Goal: Book appointment/travel/reservation: Book appointment/travel/reservation

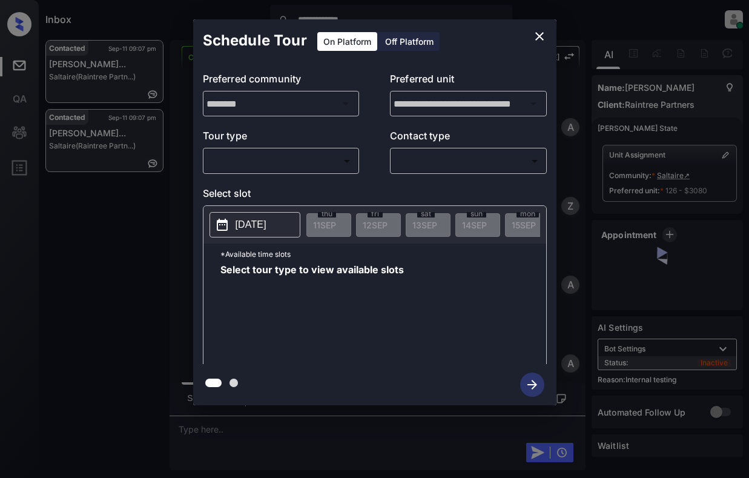
scroll to position [4063, 0]
click at [298, 162] on body "**********" at bounding box center [374, 239] width 749 height 478
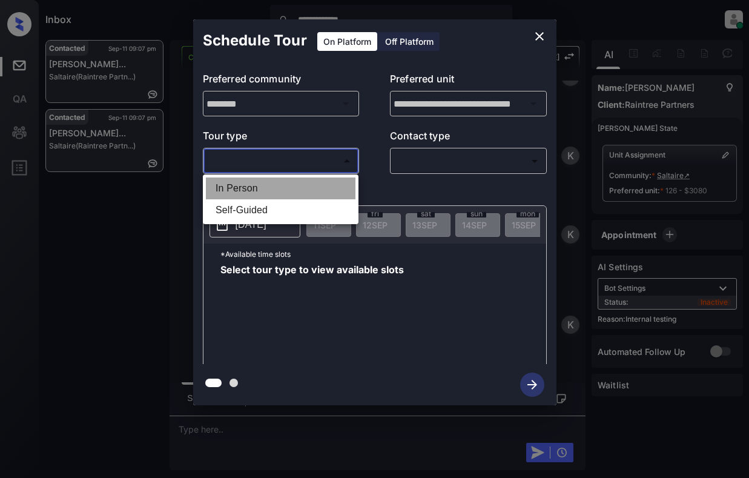
click at [310, 187] on li "In Person" at bounding box center [281, 188] width 150 height 22
type input "********"
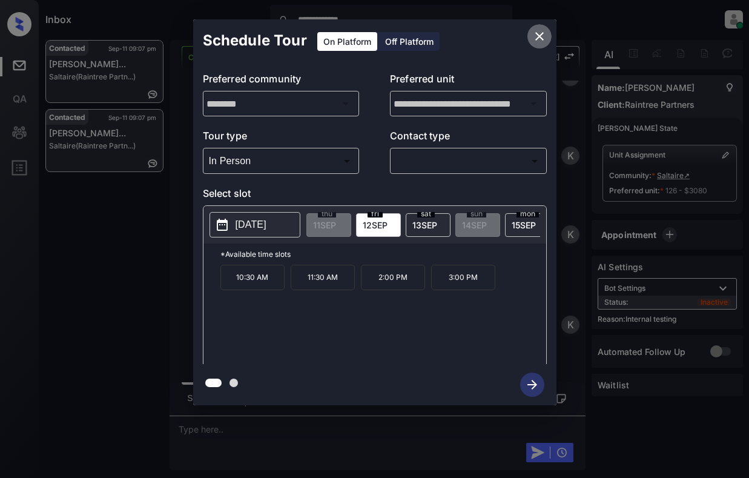
click at [535, 42] on icon "close" at bounding box center [539, 36] width 15 height 15
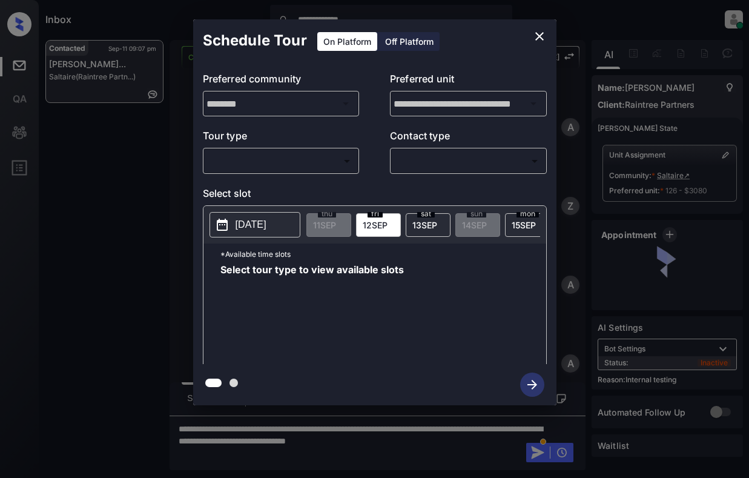
scroll to position [6903, 0]
click at [296, 151] on body "**********" at bounding box center [374, 239] width 749 height 478
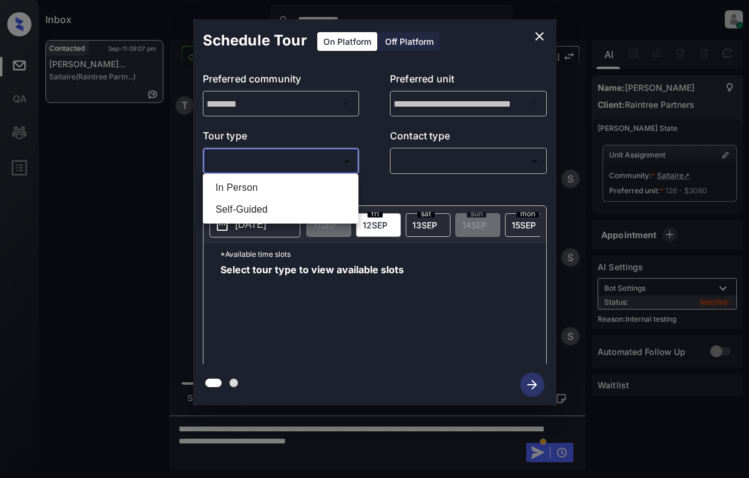
click at [291, 179] on li "In Person" at bounding box center [281, 188] width 150 height 22
type input "********"
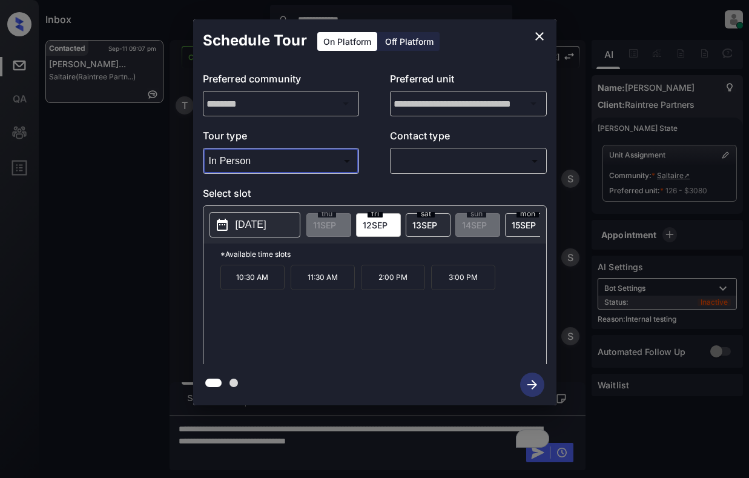
click at [540, 35] on icon "close" at bounding box center [539, 36] width 15 height 15
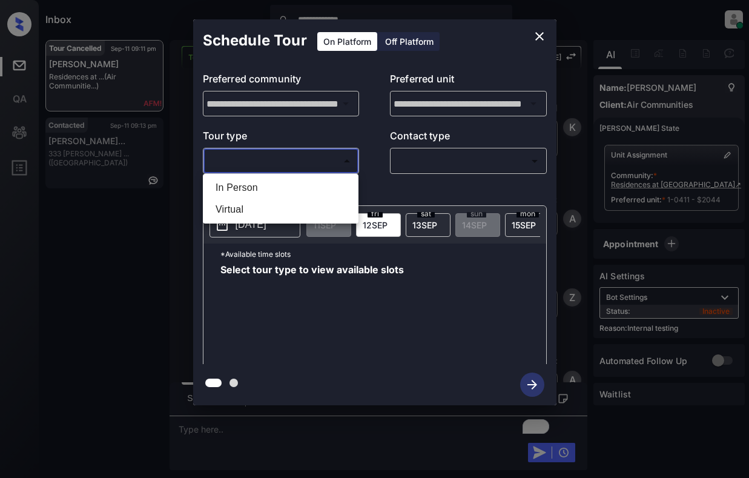
click at [276, 162] on body "**********" at bounding box center [374, 239] width 749 height 478
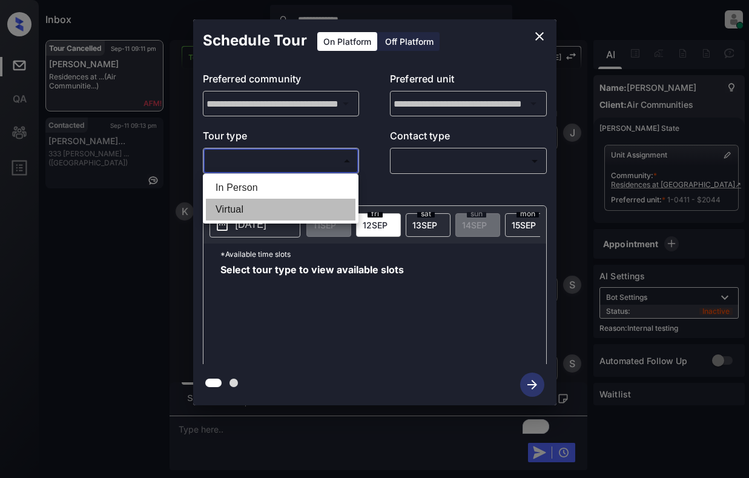
click at [275, 212] on li "Virtual" at bounding box center [281, 210] width 150 height 22
type input "*******"
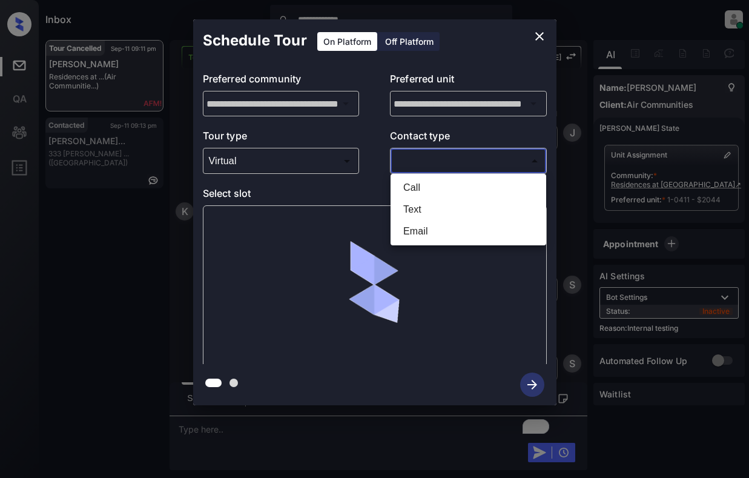
click at [460, 156] on body "**********" at bounding box center [374, 239] width 749 height 478
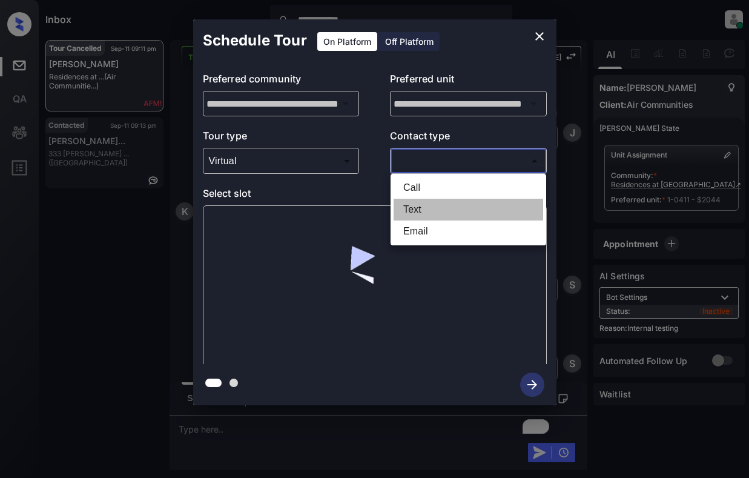
click at [439, 212] on li "Text" at bounding box center [469, 210] width 150 height 22
type input "****"
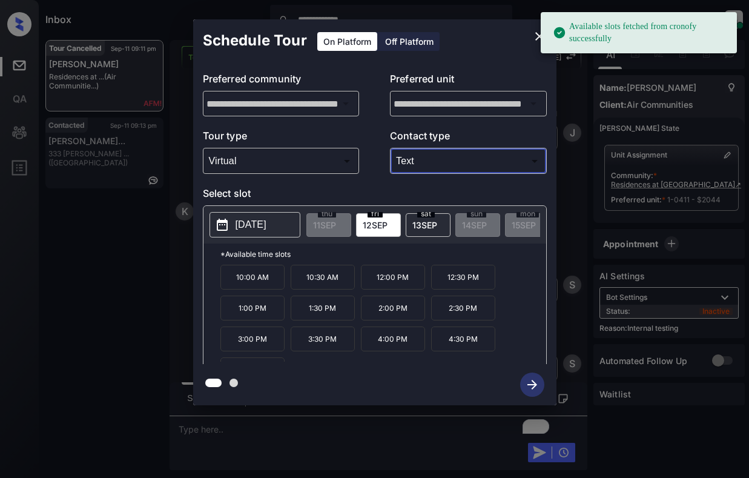
click at [233, 229] on button "[DATE]" at bounding box center [255, 224] width 91 height 25
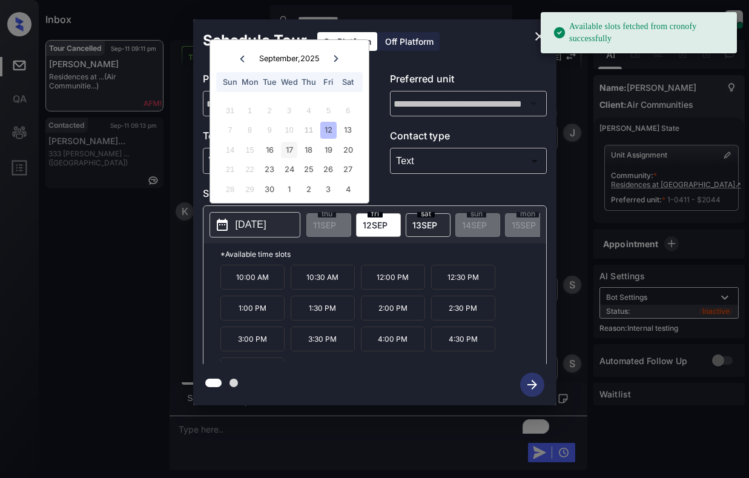
click at [291, 149] on div "17" at bounding box center [289, 150] width 16 height 16
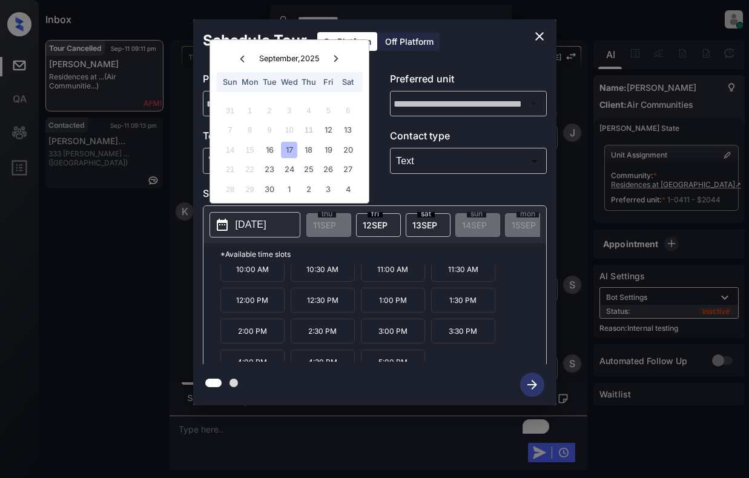
scroll to position [21, 0]
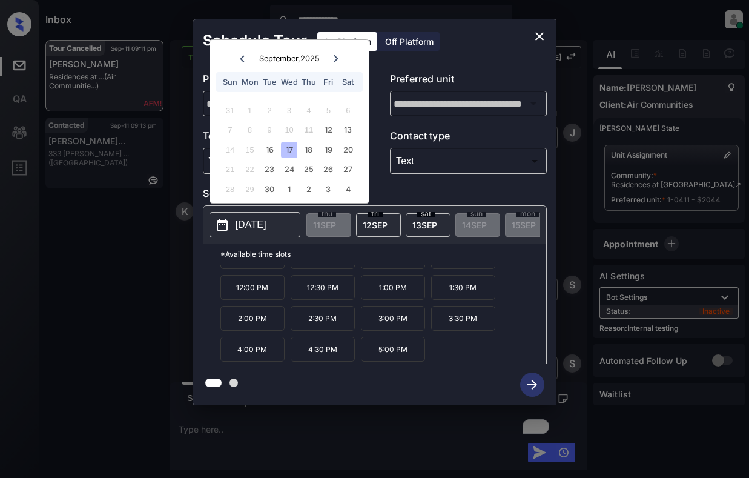
click at [240, 355] on p "4:00 PM" at bounding box center [252, 349] width 64 height 25
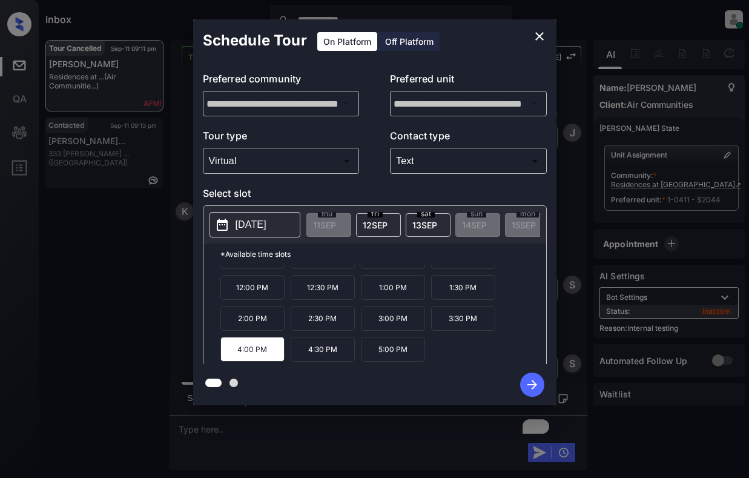
click at [526, 386] on icon "button" at bounding box center [532, 384] width 24 height 24
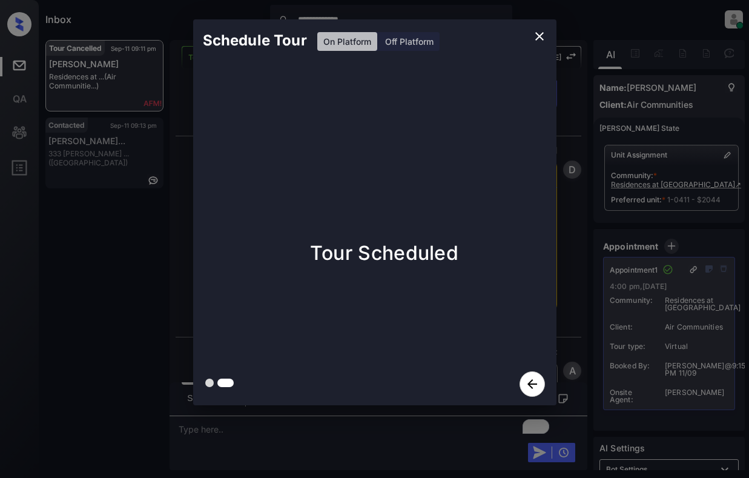
scroll to position [7840, 0]
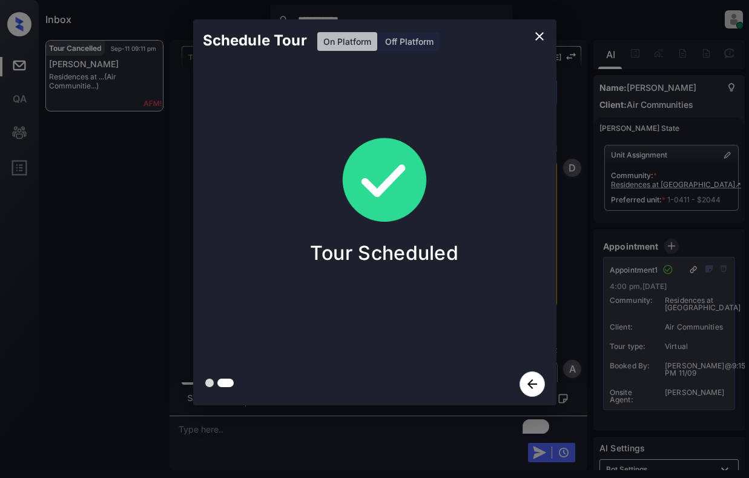
click at [99, 210] on div "Schedule Tour On Platform Off Platform Tour Scheduled" at bounding box center [374, 212] width 749 height 425
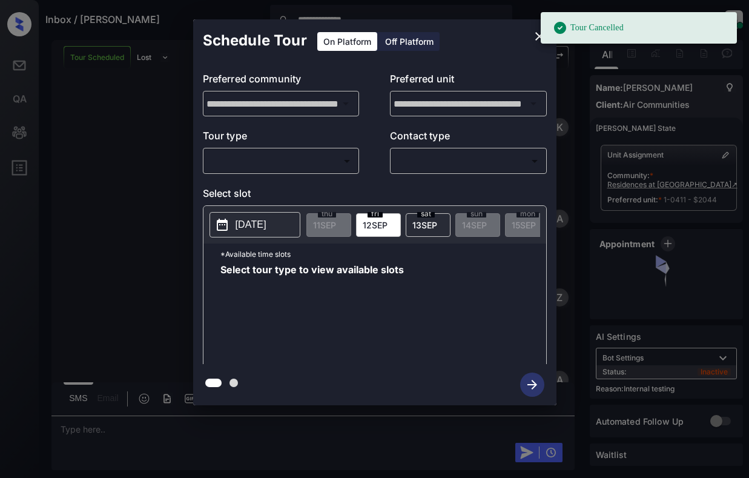
scroll to position [7633, 0]
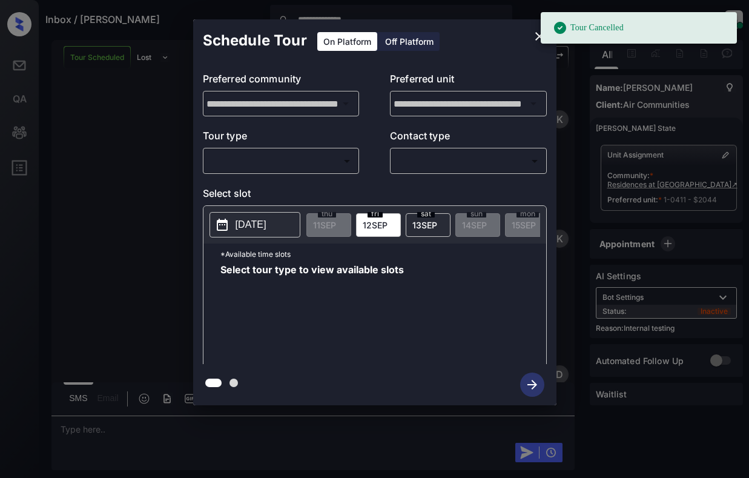
click at [309, 155] on body "**********" at bounding box center [374, 239] width 749 height 478
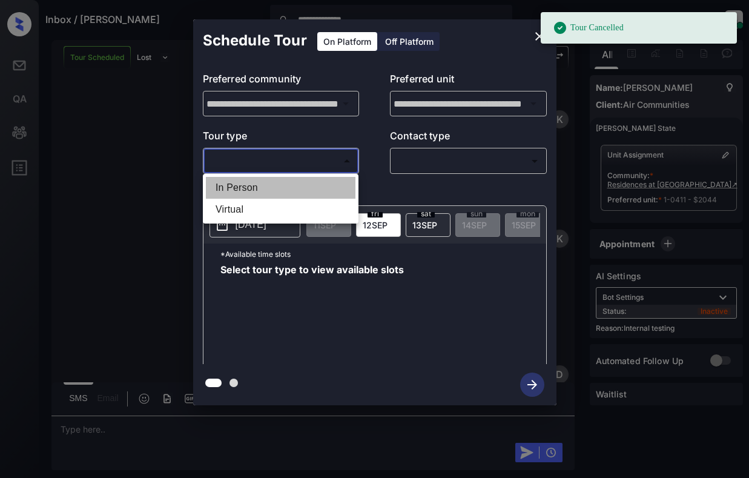
click at [309, 184] on li "In Person" at bounding box center [281, 188] width 150 height 22
type input "********"
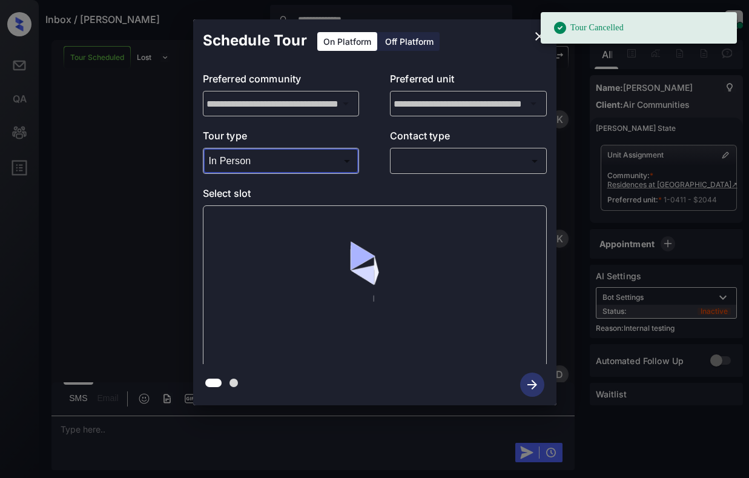
click at [469, 155] on body "**********" at bounding box center [374, 239] width 749 height 478
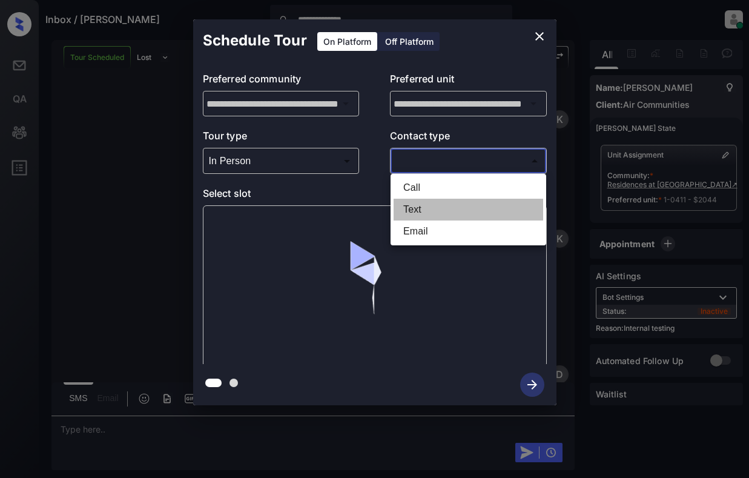
click at [437, 216] on li "Text" at bounding box center [469, 210] width 150 height 22
type input "****"
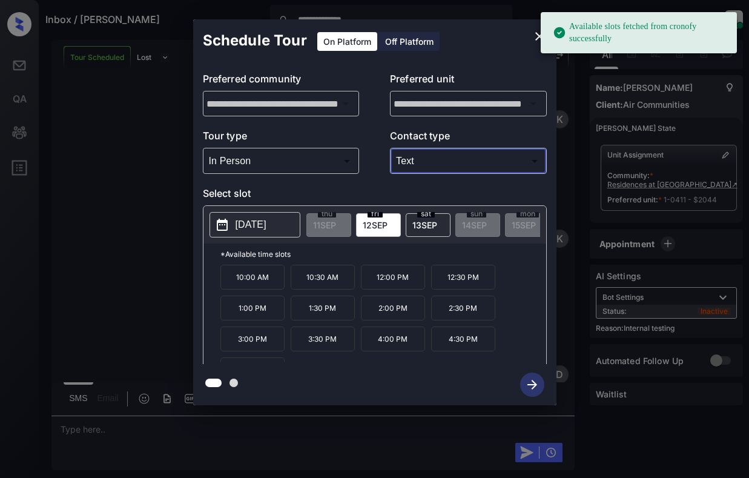
click at [236, 220] on p "[DATE]" at bounding box center [251, 224] width 31 height 15
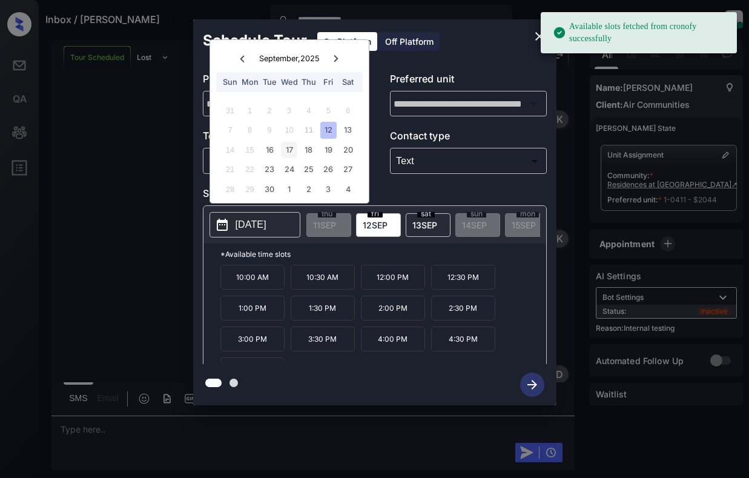
click at [290, 148] on div "17" at bounding box center [289, 150] width 16 height 16
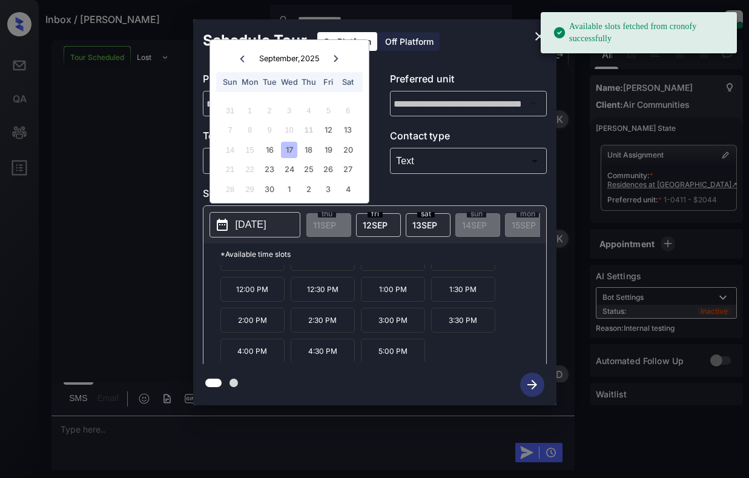
scroll to position [21, 0]
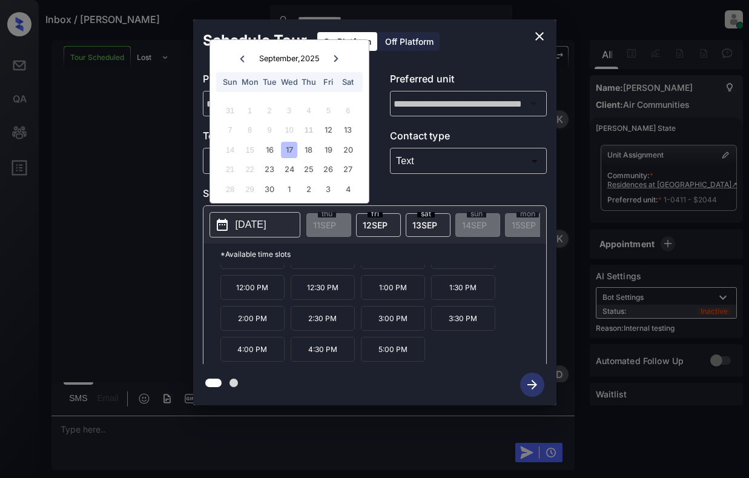
click at [253, 357] on p "4:00 PM" at bounding box center [252, 349] width 64 height 25
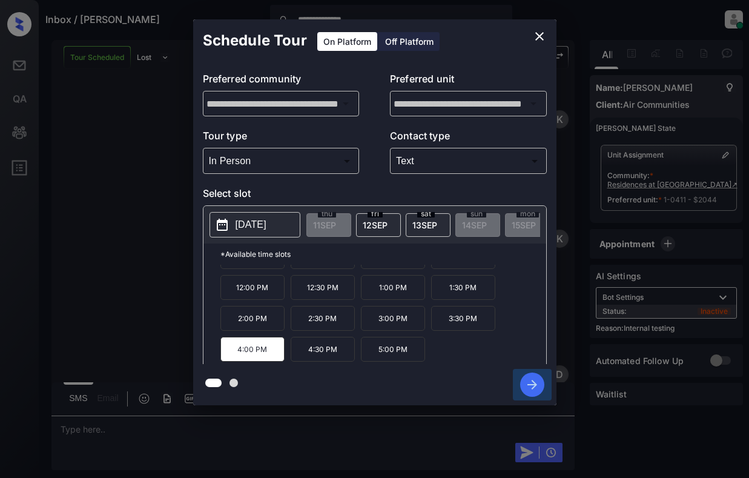
click at [530, 385] on icon "button" at bounding box center [533, 385] width 10 height 10
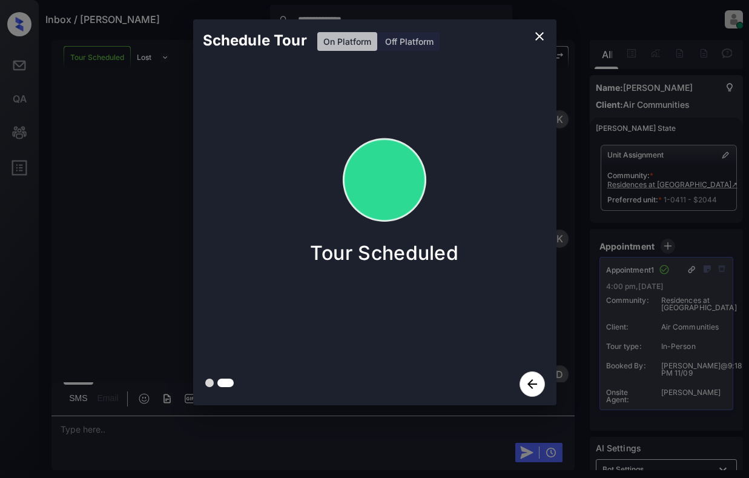
click at [169, 257] on div "Schedule Tour On Platform Off Platform Tour Scheduled" at bounding box center [374, 212] width 749 height 425
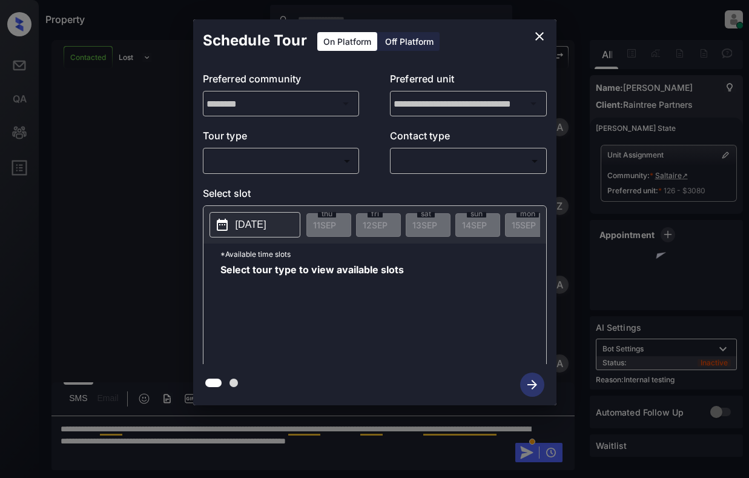
scroll to position [7288, 0]
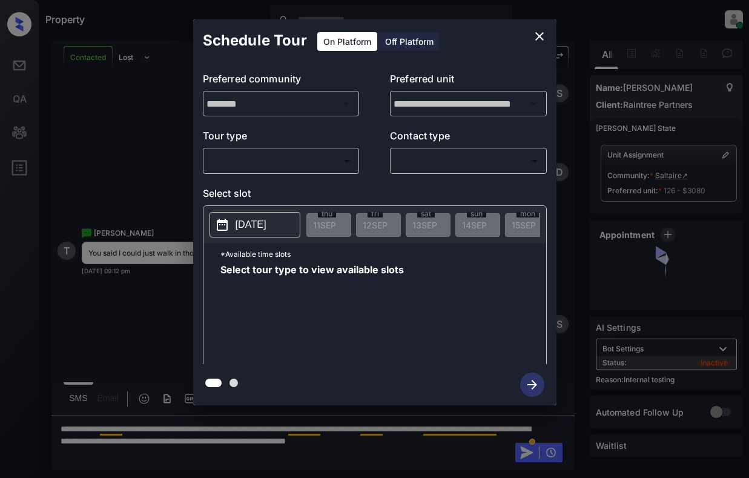
click at [340, 161] on body "Property [PERSON_NAME] Online Set yourself offline Set yourself on break Profil…" at bounding box center [374, 239] width 749 height 478
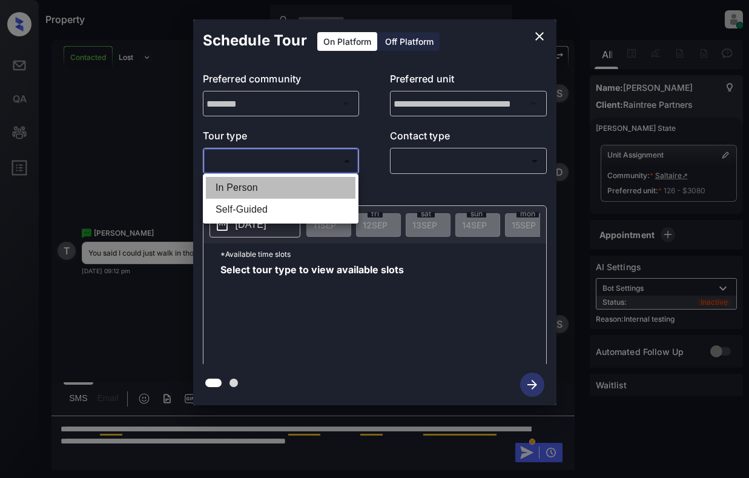
click at [336, 184] on li "In Person" at bounding box center [281, 188] width 150 height 22
type input "********"
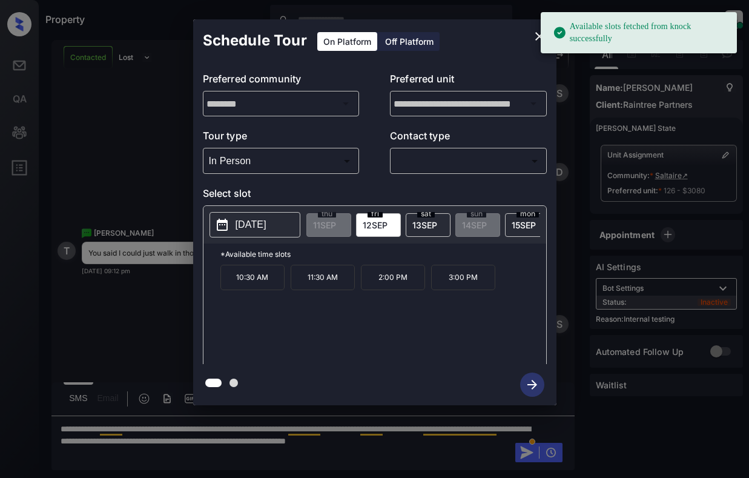
click at [280, 216] on button "[DATE]" at bounding box center [255, 224] width 91 height 25
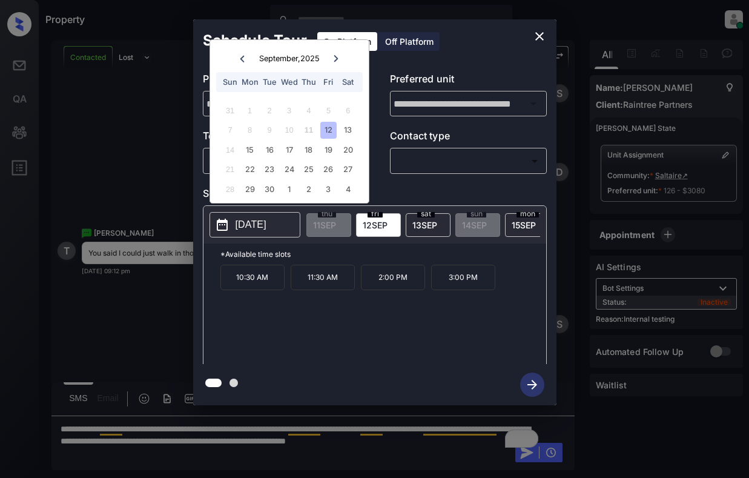
click at [538, 36] on icon "close" at bounding box center [539, 36] width 8 height 8
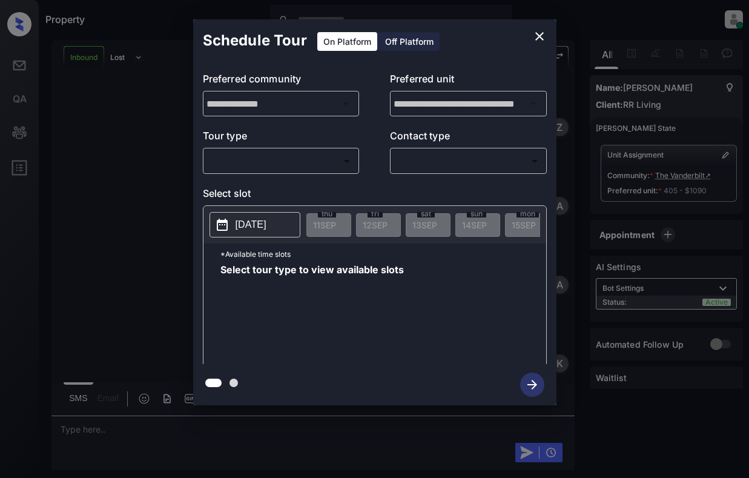
scroll to position [8446, 0]
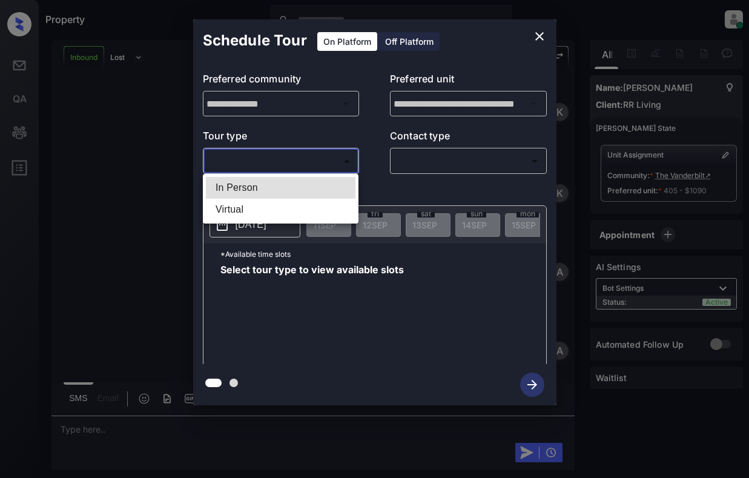
click at [291, 164] on body "Property Dominic Ceralde Online Set yourself offline Set yourself on break Prof…" at bounding box center [374, 239] width 749 height 478
click at [543, 31] on div at bounding box center [374, 239] width 749 height 478
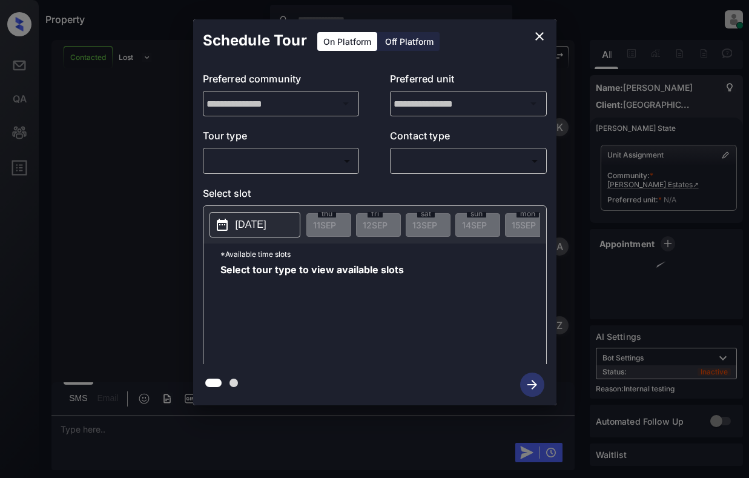
scroll to position [1099, 0]
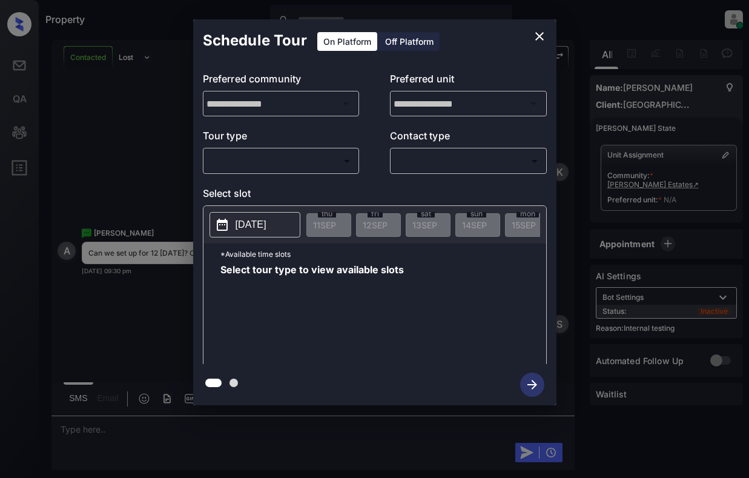
click at [342, 156] on body "Property [PERSON_NAME] Online Set yourself offline Set yourself on break Profil…" at bounding box center [374, 239] width 749 height 478
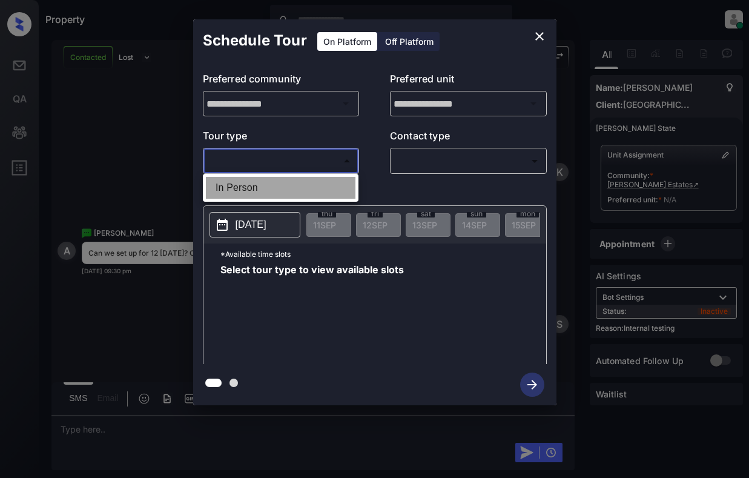
click at [335, 177] on li "In Person" at bounding box center [281, 188] width 150 height 22
type input "********"
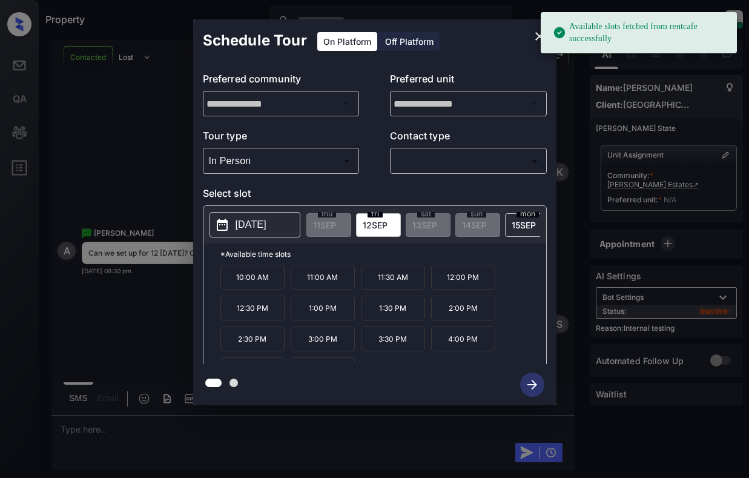
click at [266, 220] on p "2025-09-12" at bounding box center [251, 224] width 31 height 15
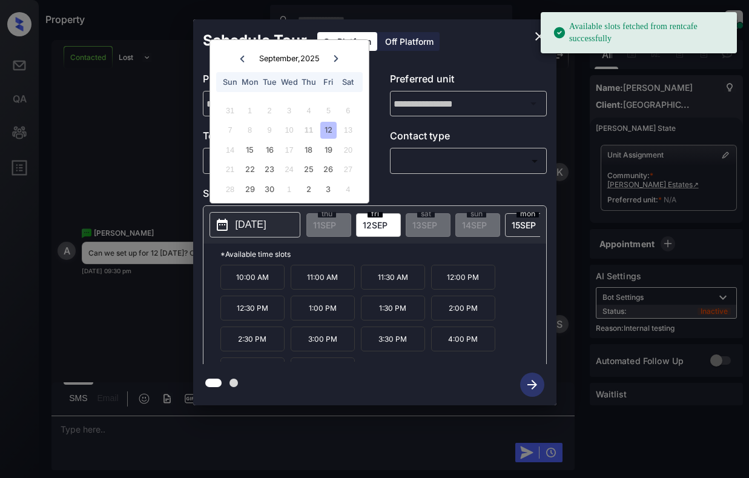
click at [328, 124] on div "12" at bounding box center [328, 130] width 16 height 16
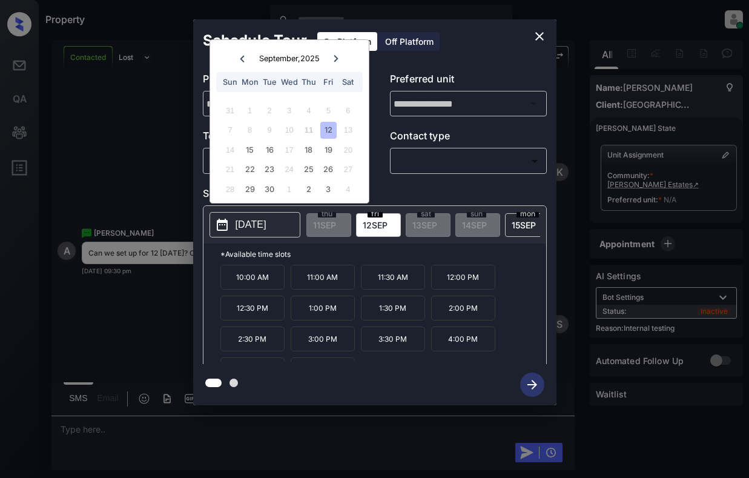
click at [541, 34] on icon "close" at bounding box center [539, 36] width 15 height 15
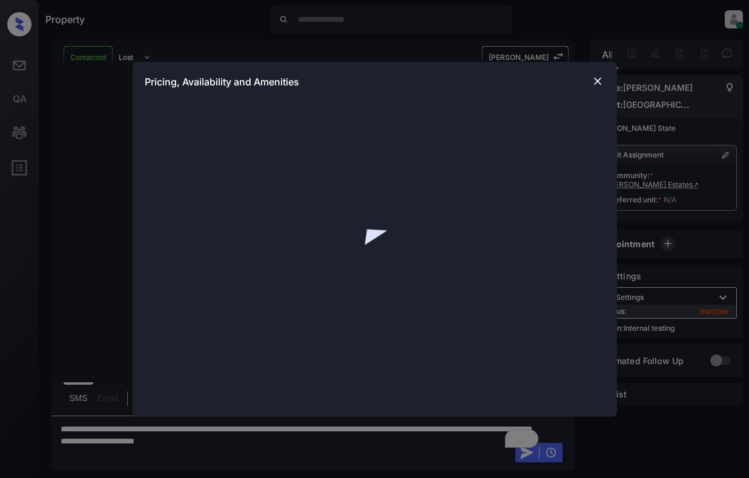
scroll to position [256, 0]
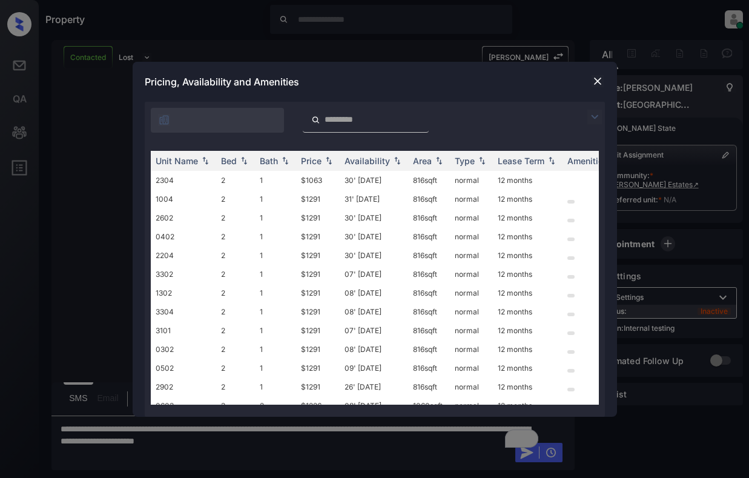
drag, startPoint x: 597, startPoint y: 121, endPoint x: 591, endPoint y: 117, distance: 7.6
click at [597, 120] on img at bounding box center [595, 117] width 15 height 15
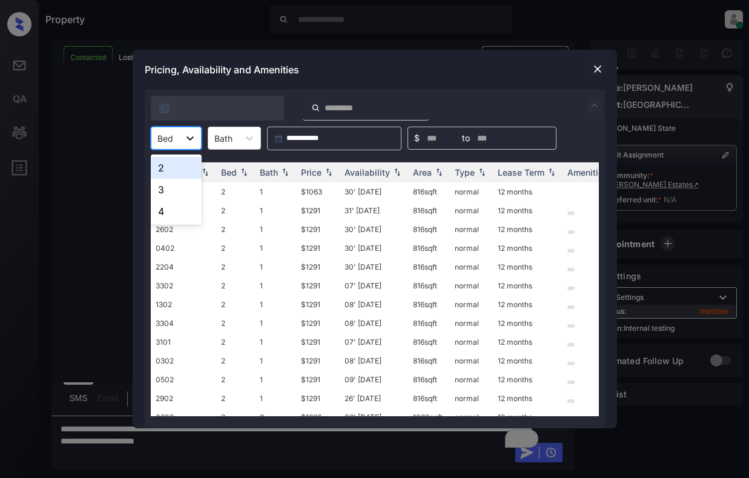
click at [189, 137] on icon at bounding box center [190, 138] width 12 height 12
click at [598, 67] on img at bounding box center [598, 69] width 12 height 12
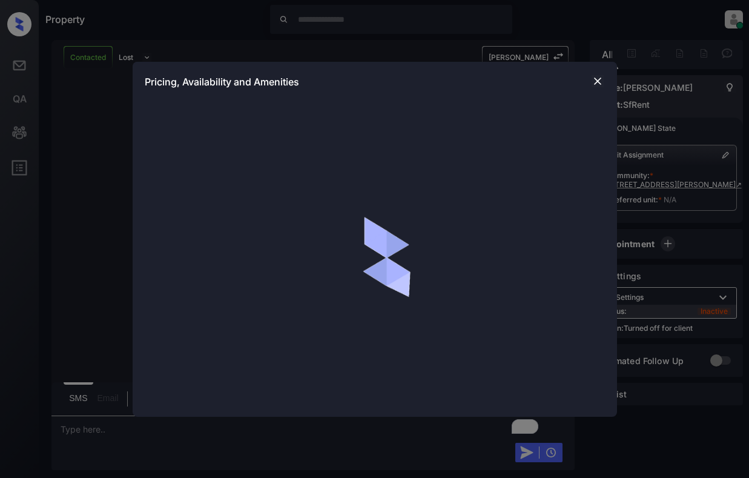
scroll to position [2564, 0]
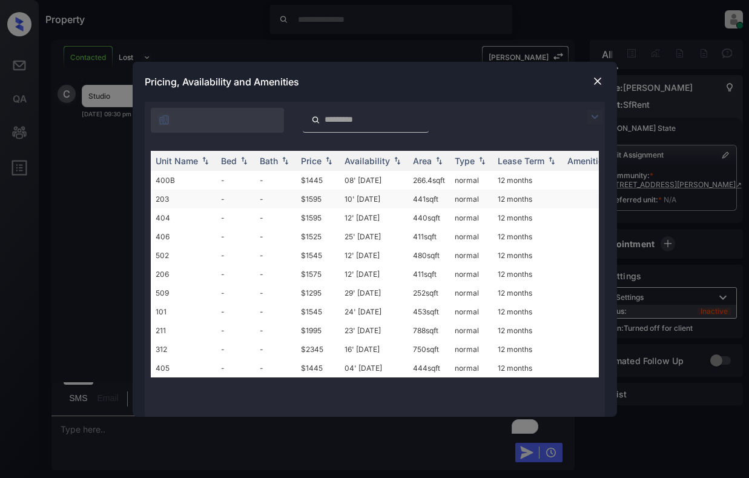
click at [316, 205] on td "$1595" at bounding box center [318, 199] width 44 height 19
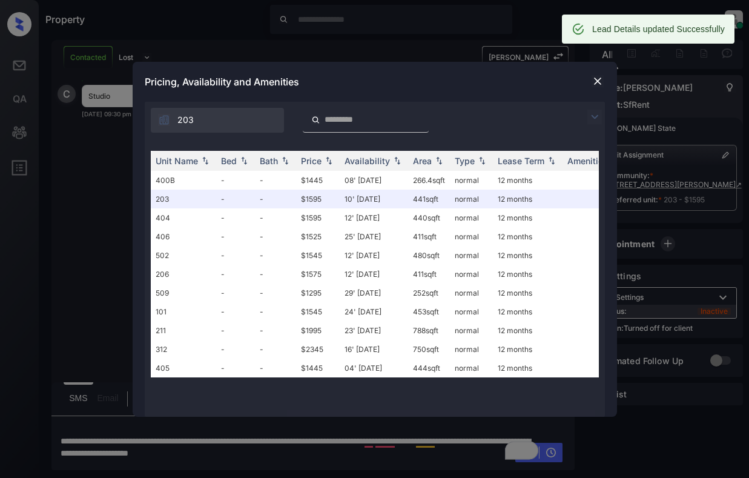
click at [97, 225] on div "**********" at bounding box center [374, 239] width 749 height 478
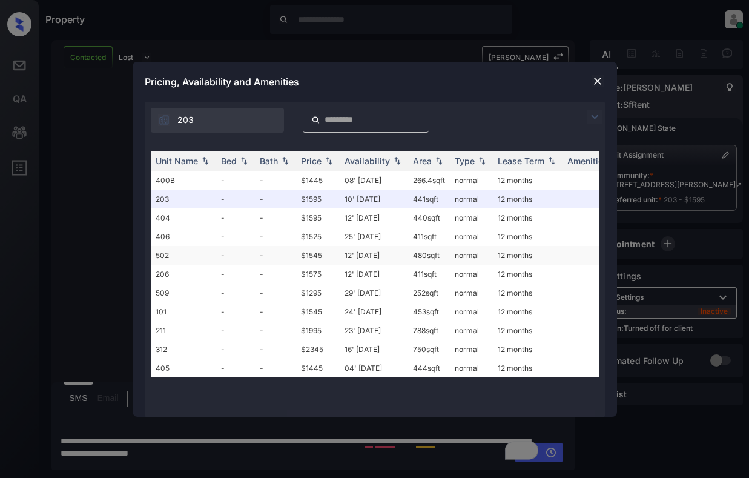
scroll to position [2643, 0]
click at [107, 329] on div "**********" at bounding box center [374, 239] width 749 height 478
click at [597, 79] on img at bounding box center [598, 81] width 12 height 12
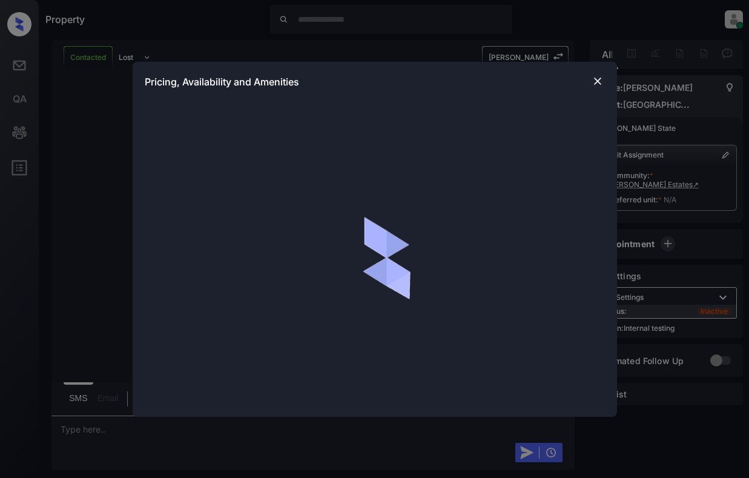
scroll to position [1741, 0]
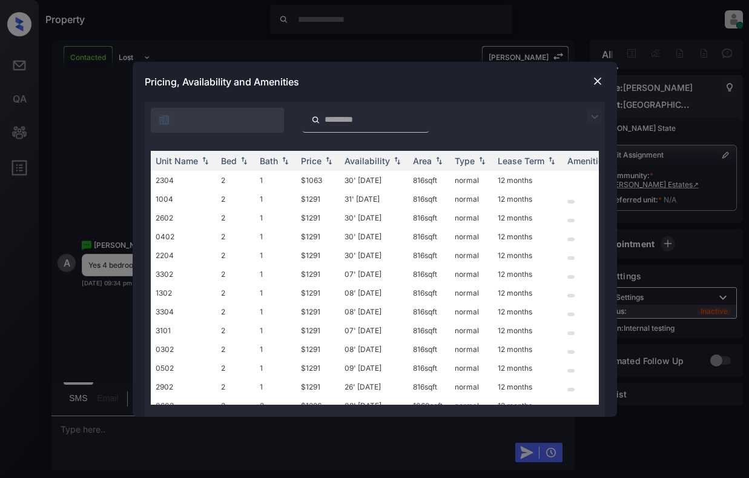
click at [592, 117] on img at bounding box center [595, 117] width 15 height 15
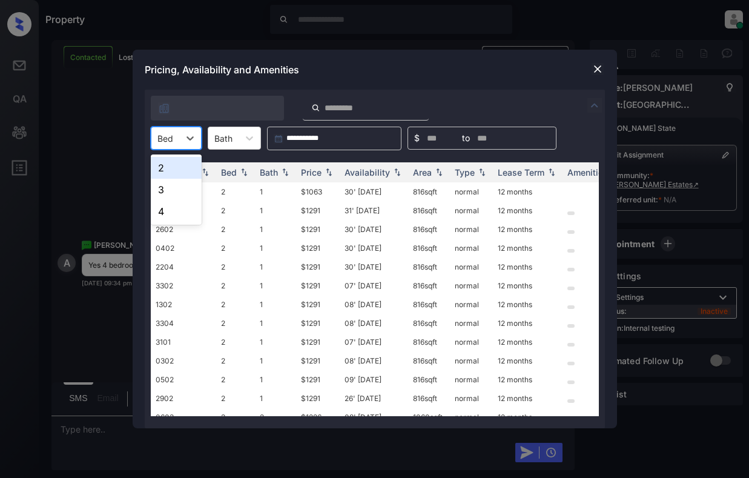
click at [169, 144] on div at bounding box center [165, 138] width 16 height 13
click at [164, 215] on div "4" at bounding box center [176, 211] width 51 height 22
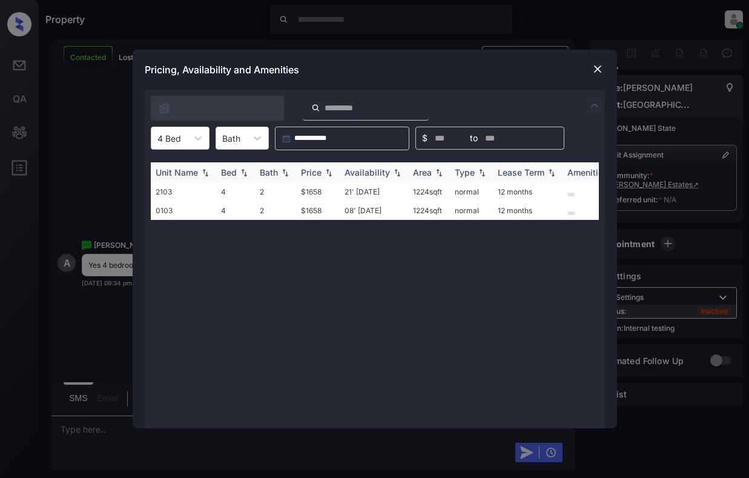
click at [314, 171] on div "Price" at bounding box center [311, 172] width 21 height 10
click at [598, 68] on img at bounding box center [598, 69] width 12 height 12
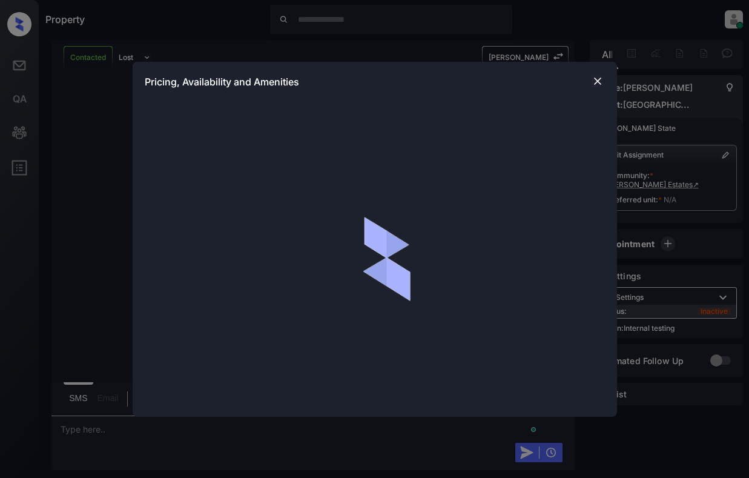
scroll to position [1819, 0]
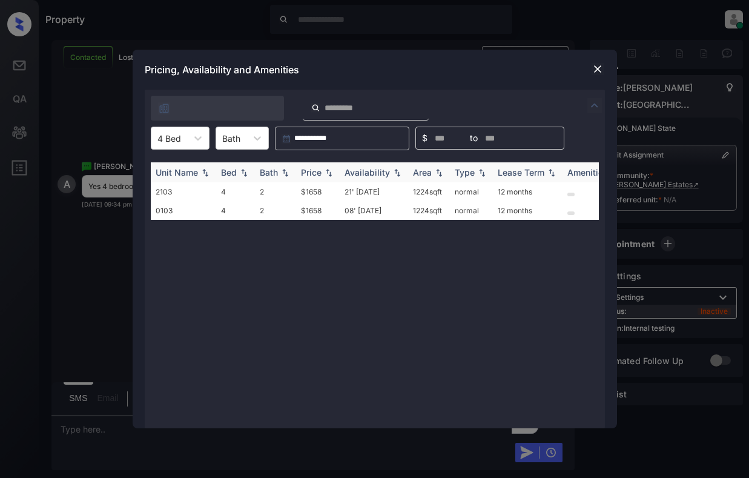
click at [308, 174] on div "Price" at bounding box center [311, 172] width 21 height 10
click at [322, 189] on td "$1658" at bounding box center [318, 191] width 44 height 19
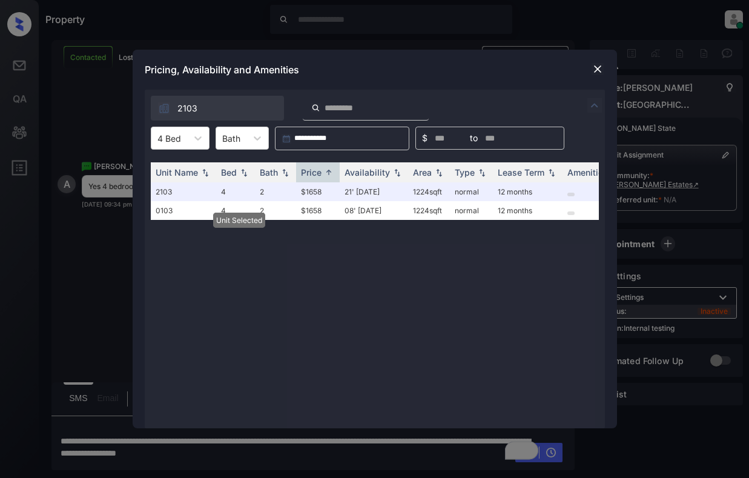
click at [598, 65] on img at bounding box center [598, 69] width 12 height 12
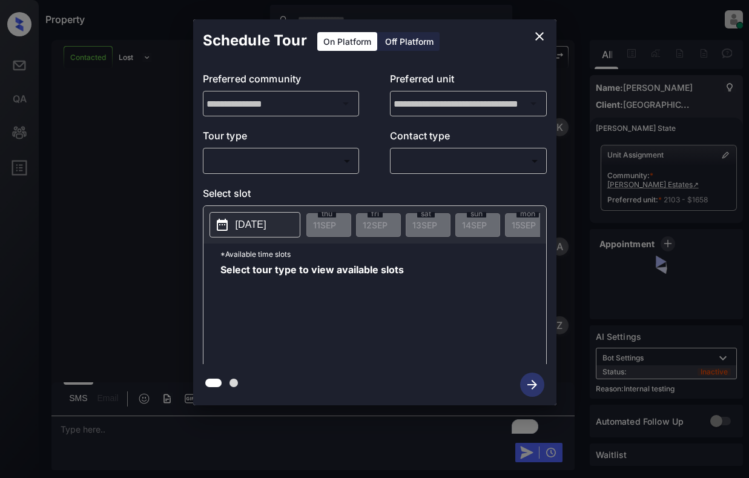
scroll to position [2150, 0]
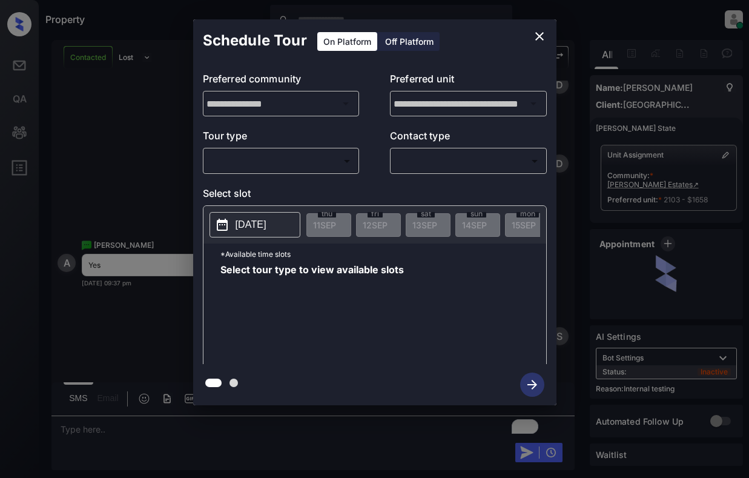
click at [257, 163] on body "Property [PERSON_NAME] Online Set yourself offline Set yourself on break Profil…" at bounding box center [374, 239] width 749 height 478
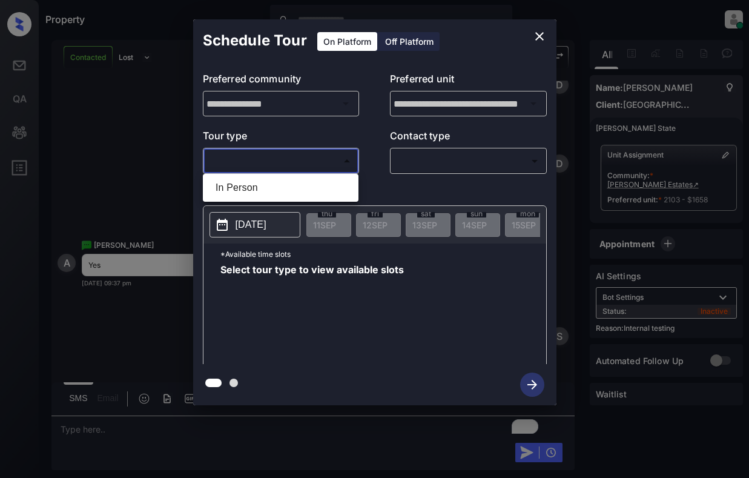
drag, startPoint x: 274, startPoint y: 187, endPoint x: 311, endPoint y: 186, distance: 37.0
click at [274, 187] on li "In Person" at bounding box center [281, 188] width 150 height 22
type input "********"
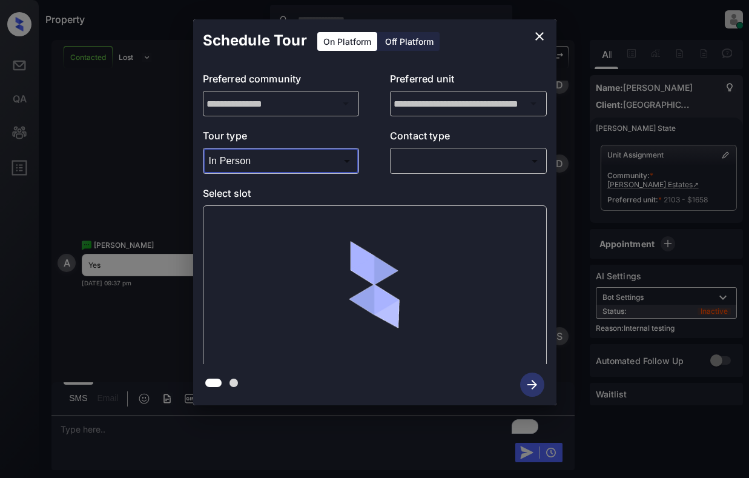
click at [449, 161] on body "Property Dominic Ceralde Online Set yourself offline Set yourself on break Prof…" at bounding box center [374, 239] width 749 height 478
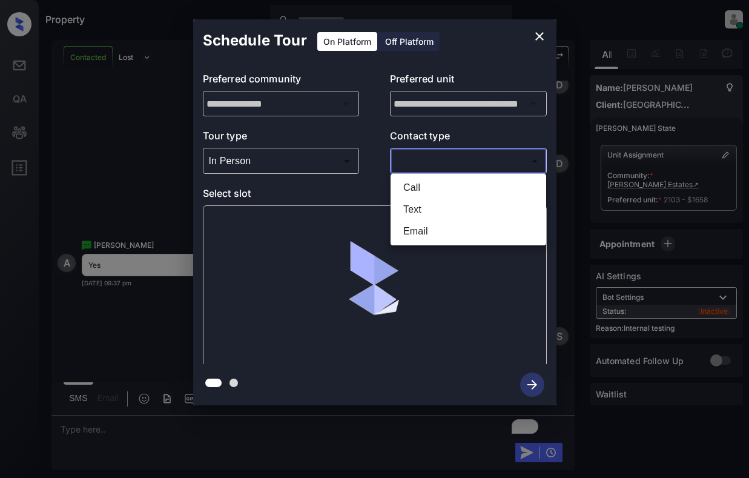
click at [471, 211] on li "Text" at bounding box center [469, 210] width 150 height 22
type input "****"
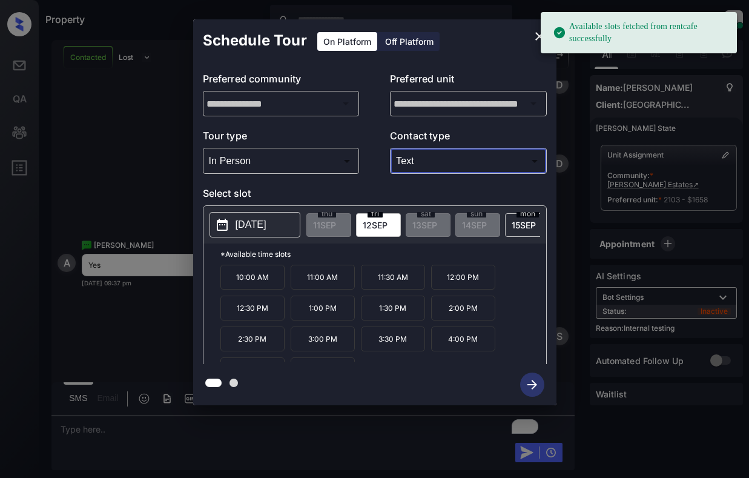
click at [369, 225] on span "12 SEP" at bounding box center [375, 225] width 25 height 10
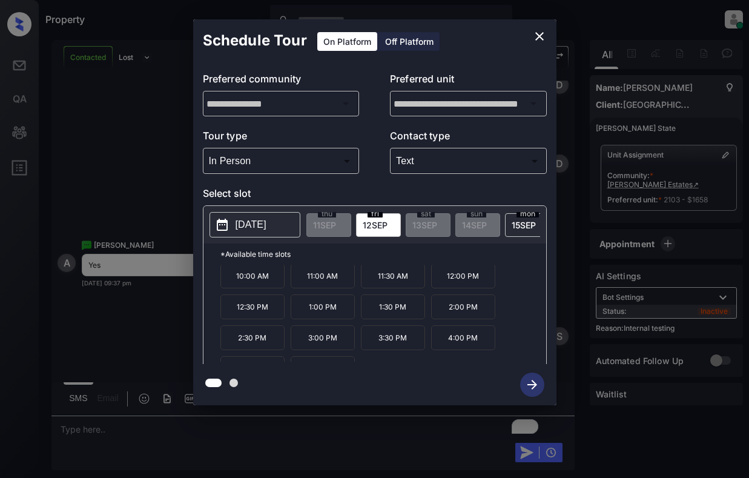
scroll to position [0, 0]
click at [462, 279] on p "12:00 PM" at bounding box center [463, 277] width 64 height 25
click at [537, 385] on icon "button" at bounding box center [532, 384] width 24 height 24
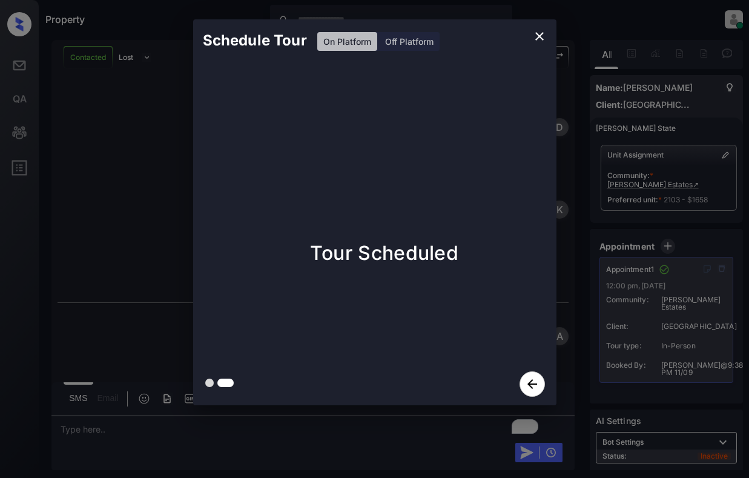
scroll to position [2515, 0]
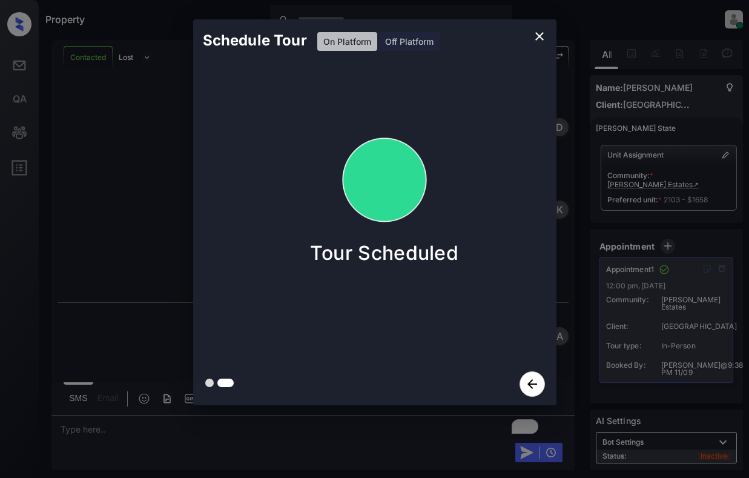
click at [131, 192] on div "Schedule Tour On Platform Off Platform Tour Scheduled" at bounding box center [374, 212] width 749 height 425
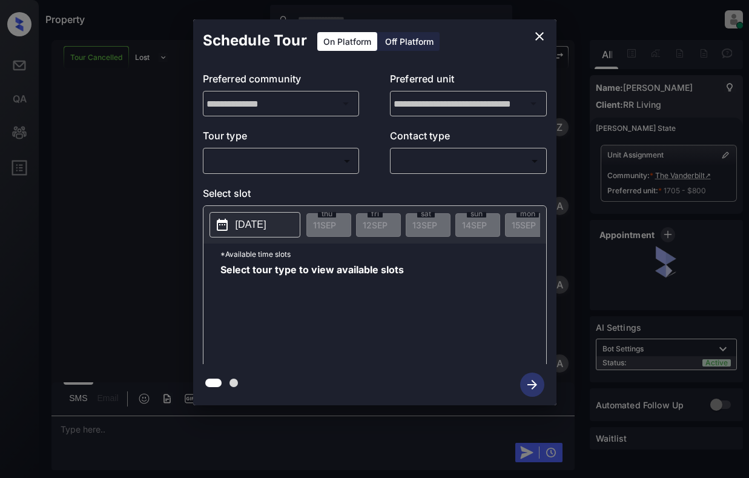
scroll to position [9673, 0]
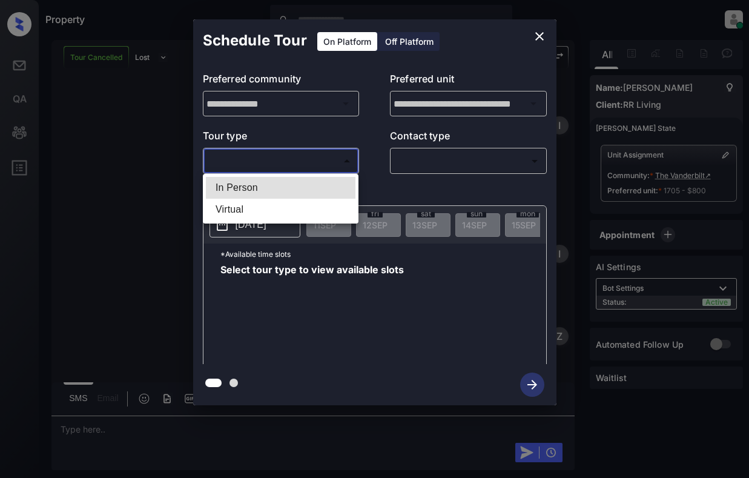
click at [292, 160] on body "Property Dominic Ceralde Online Set yourself offline Set yourself on break Prof…" at bounding box center [374, 239] width 749 height 478
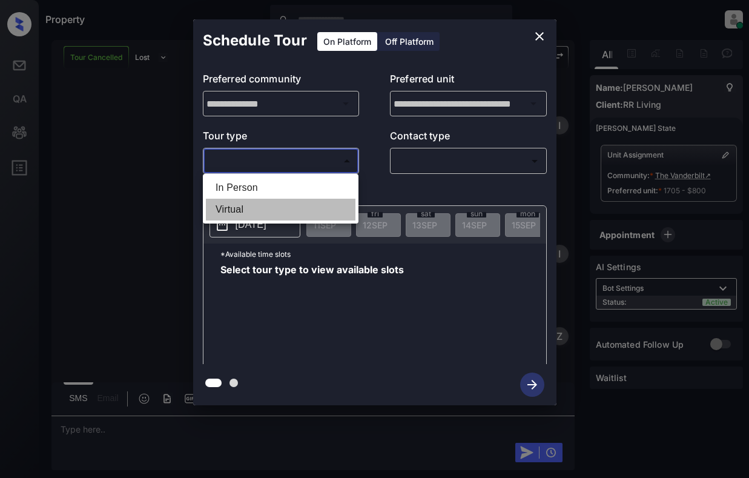
click at [293, 206] on li "Virtual" at bounding box center [281, 210] width 150 height 22
type input "*******"
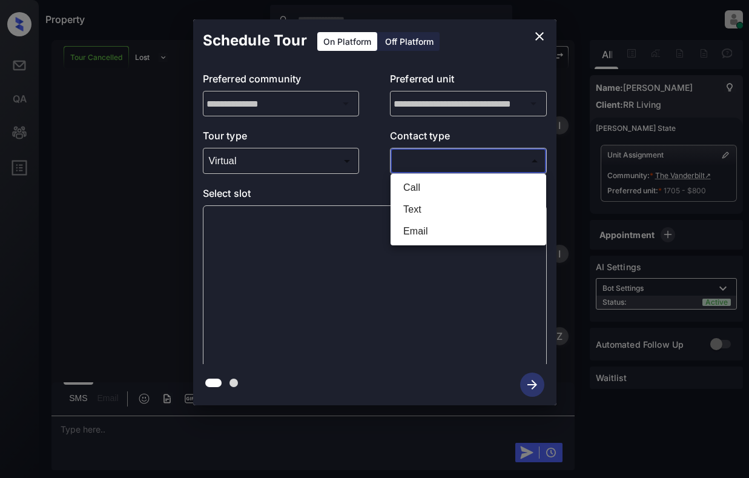
click at [447, 157] on body "Property Dominic Ceralde Online Set yourself offline Set yourself on break Prof…" at bounding box center [374, 239] width 749 height 478
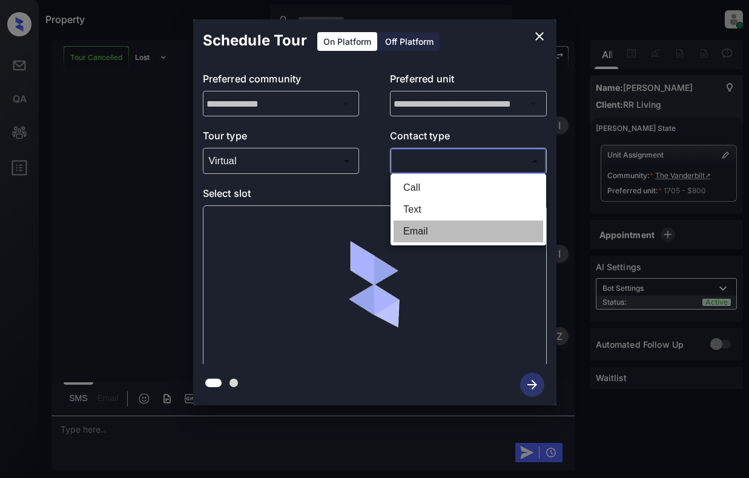
click at [440, 228] on li "Email" at bounding box center [469, 231] width 150 height 22
type input "*****"
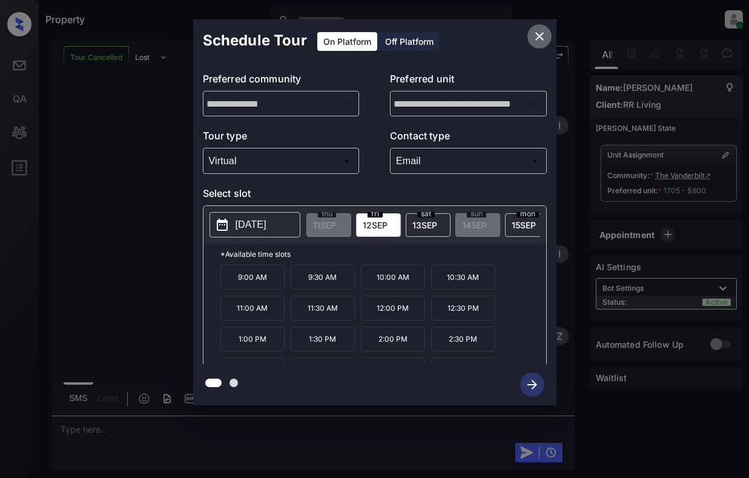
click at [536, 38] on icon "close" at bounding box center [539, 36] width 15 height 15
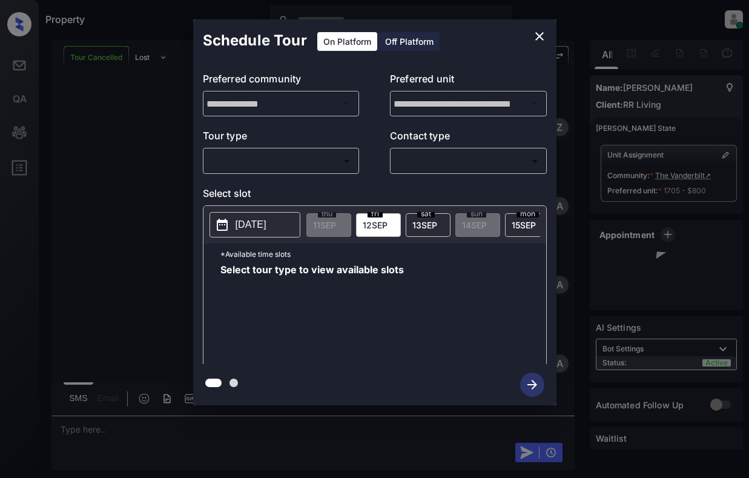
scroll to position [9249, 0]
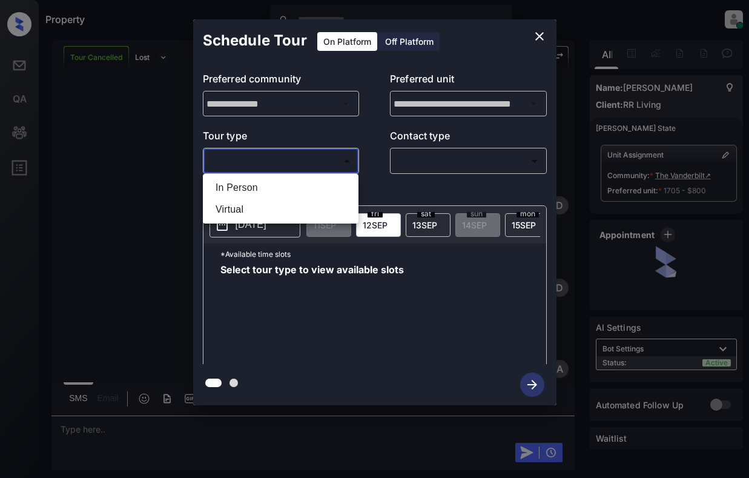
click at [323, 170] on body "Property [PERSON_NAME] Online Set yourself offline Set yourself on break Profil…" at bounding box center [374, 239] width 749 height 478
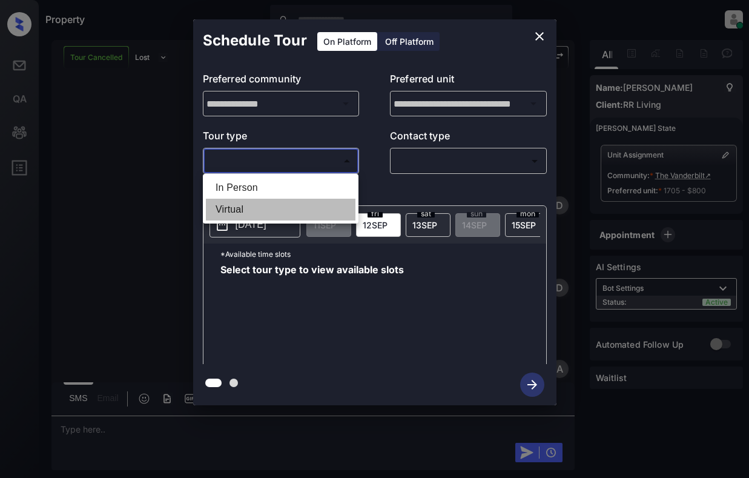
click at [328, 209] on li "Virtual" at bounding box center [281, 210] width 150 height 22
type input "*******"
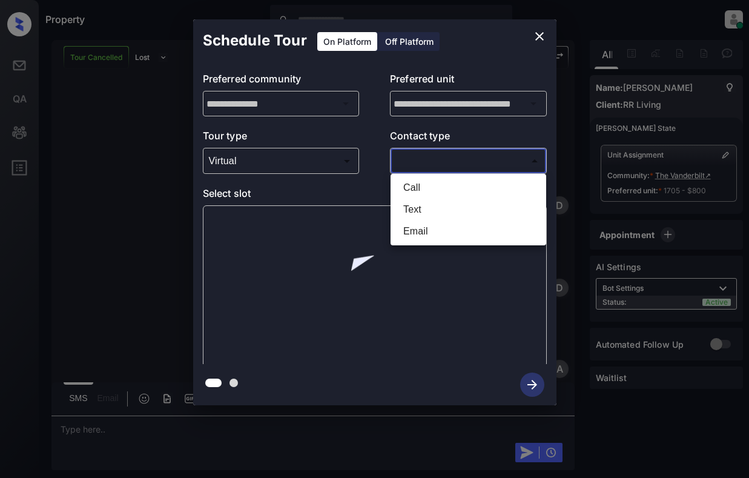
click at [449, 162] on body "Property Dominic Ceralde Online Set yourself offline Set yourself on break Prof…" at bounding box center [374, 239] width 749 height 478
click at [446, 230] on li "Email" at bounding box center [469, 231] width 150 height 22
type input "*****"
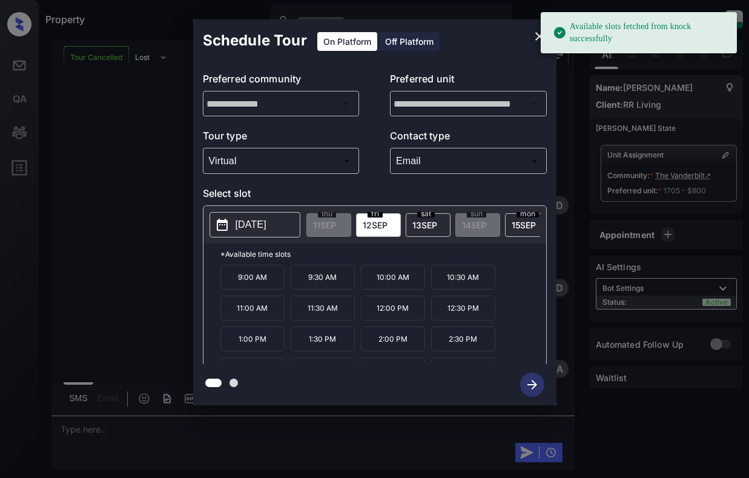
click at [380, 216] on span "fri" at bounding box center [375, 213] width 15 height 7
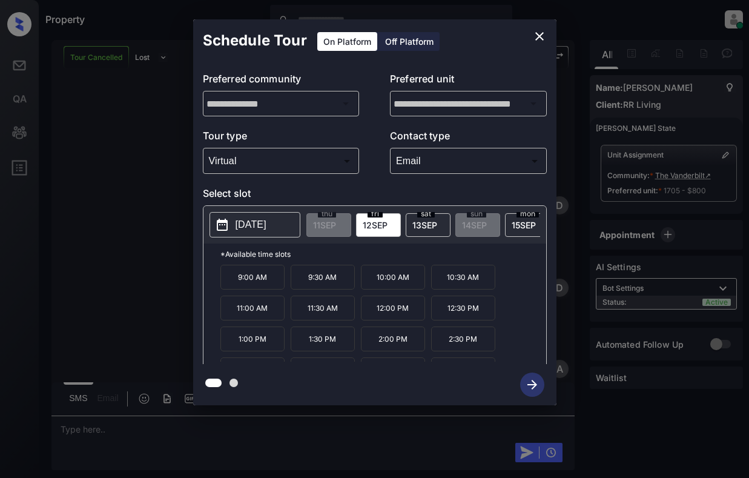
click at [319, 314] on p "11:30 AM" at bounding box center [323, 308] width 64 height 25
click at [529, 382] on icon "button" at bounding box center [532, 384] width 24 height 24
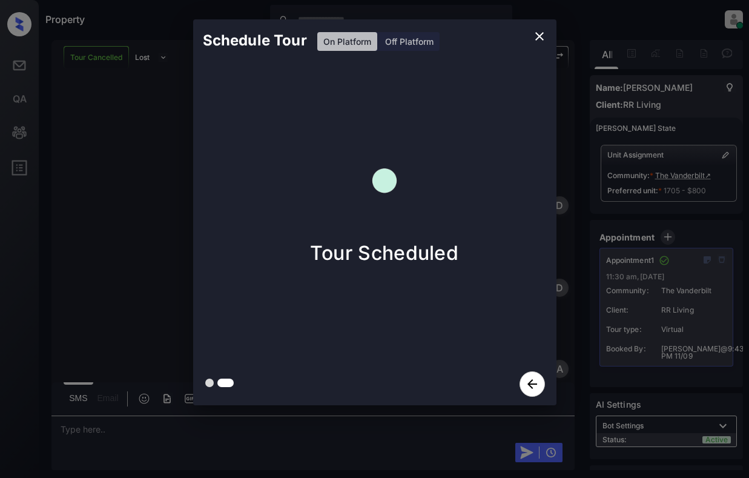
click at [537, 39] on icon "close" at bounding box center [539, 36] width 8 height 8
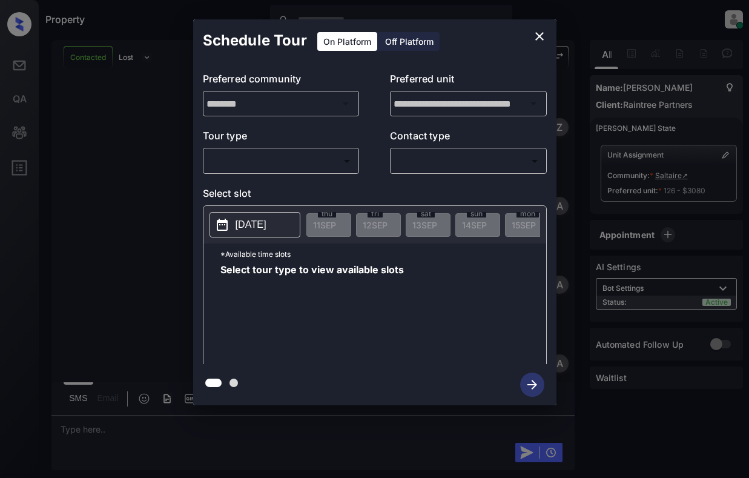
scroll to position [973, 0]
click at [309, 155] on body "Property [PERSON_NAME] Online Set yourself offline Set yourself on break Profil…" at bounding box center [374, 239] width 749 height 478
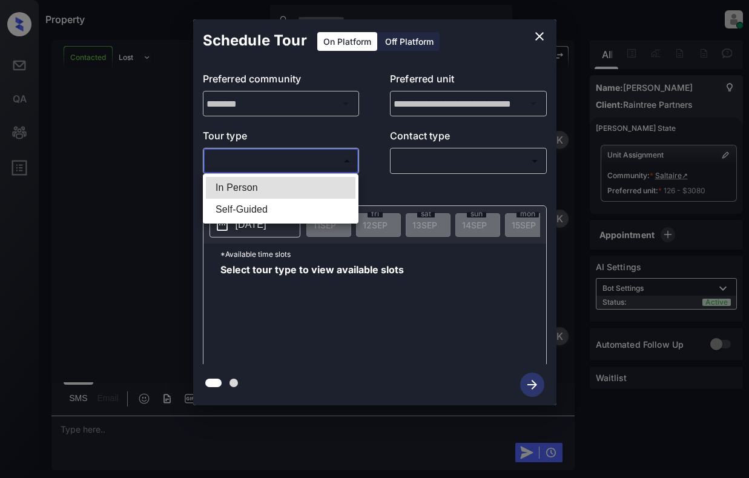
click at [307, 186] on li "In Person" at bounding box center [281, 188] width 150 height 22
type input "********"
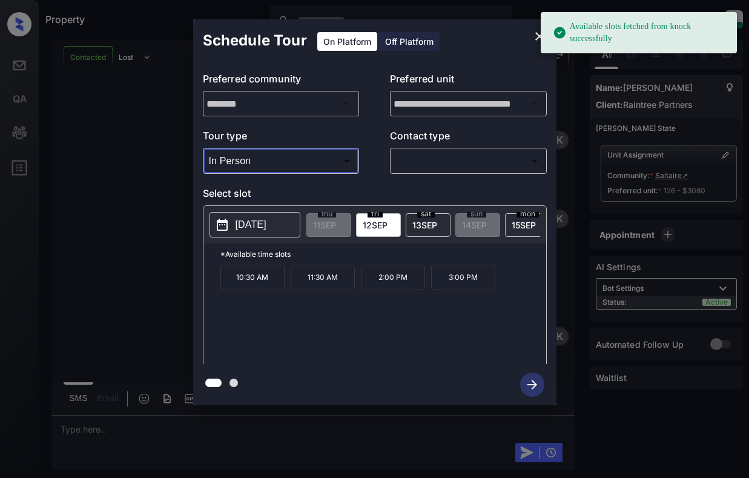
click at [250, 222] on p "[DATE]" at bounding box center [251, 224] width 31 height 15
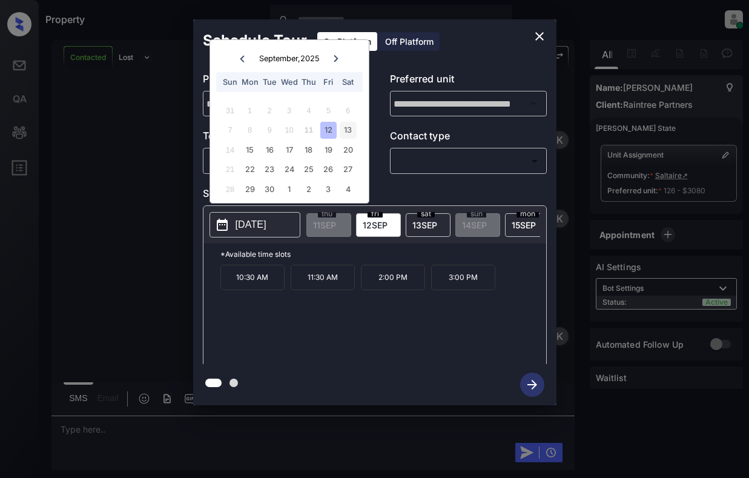
click at [354, 123] on div "13" at bounding box center [348, 130] width 16 height 16
click at [247, 150] on div "15" at bounding box center [250, 150] width 16 height 16
click at [271, 152] on div "16" at bounding box center [269, 150] width 16 height 16
click at [287, 150] on div "17" at bounding box center [289, 150] width 16 height 16
click at [308, 151] on div "18" at bounding box center [308, 150] width 16 height 16
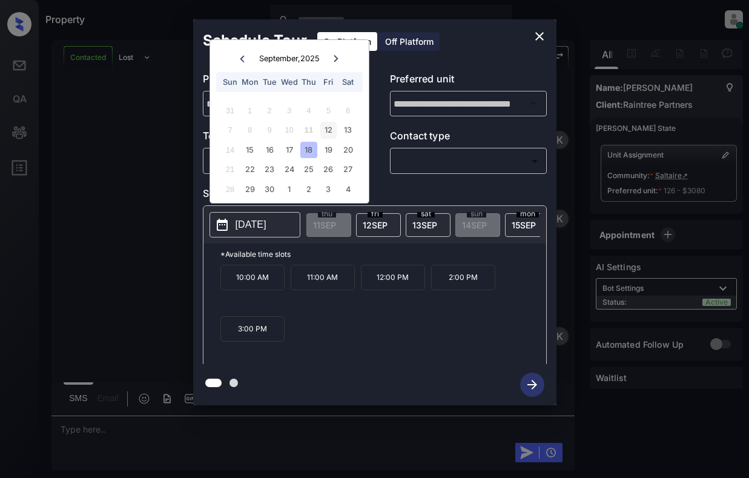
click at [332, 129] on div "12" at bounding box center [328, 130] width 16 height 16
click at [354, 131] on div "13" at bounding box center [348, 130] width 16 height 16
click at [543, 39] on icon "close" at bounding box center [539, 36] width 15 height 15
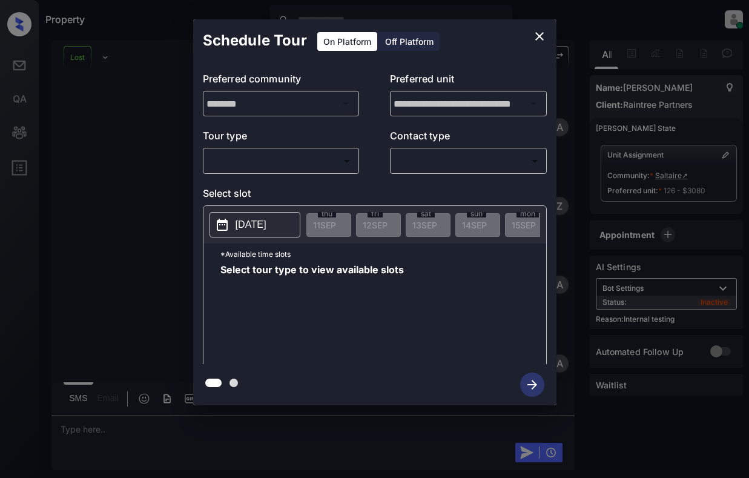
scroll to position [9166, 0]
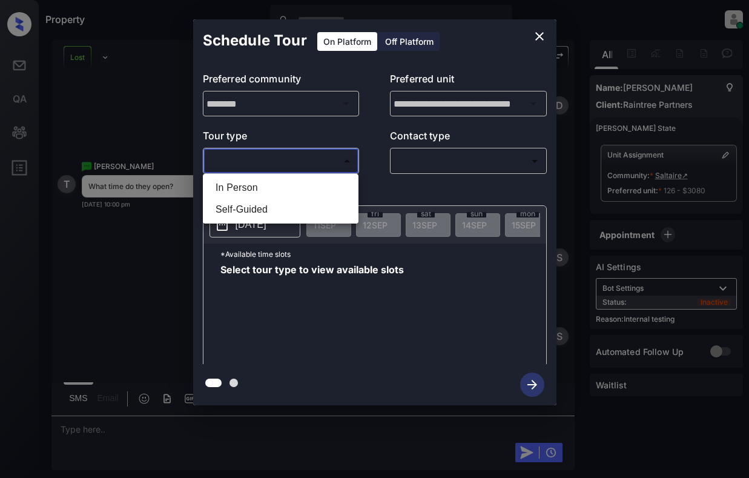
drag, startPoint x: 237, startPoint y: 151, endPoint x: 273, endPoint y: 164, distance: 37.2
click at [245, 151] on body "Property [PERSON_NAME] Online Set yourself offline Set yourself on break Profil…" at bounding box center [374, 239] width 749 height 478
click at [282, 190] on li "In Person" at bounding box center [281, 188] width 150 height 22
type input "********"
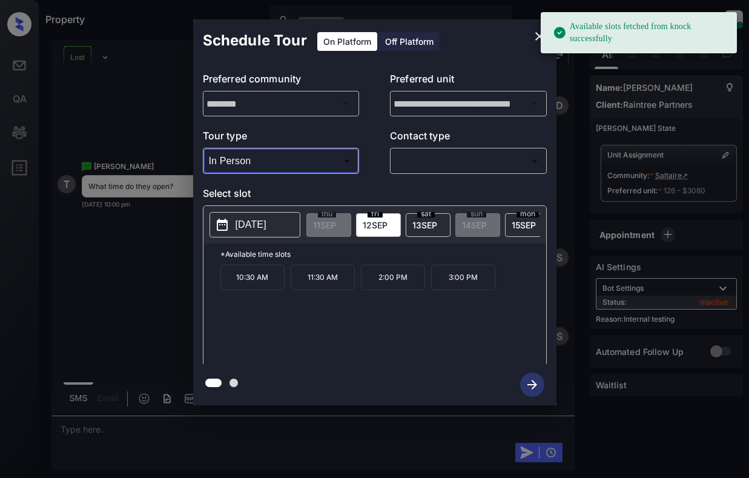
click at [538, 38] on icon "close" at bounding box center [539, 36] width 8 height 8
